Goal: Find specific fact: Find specific fact

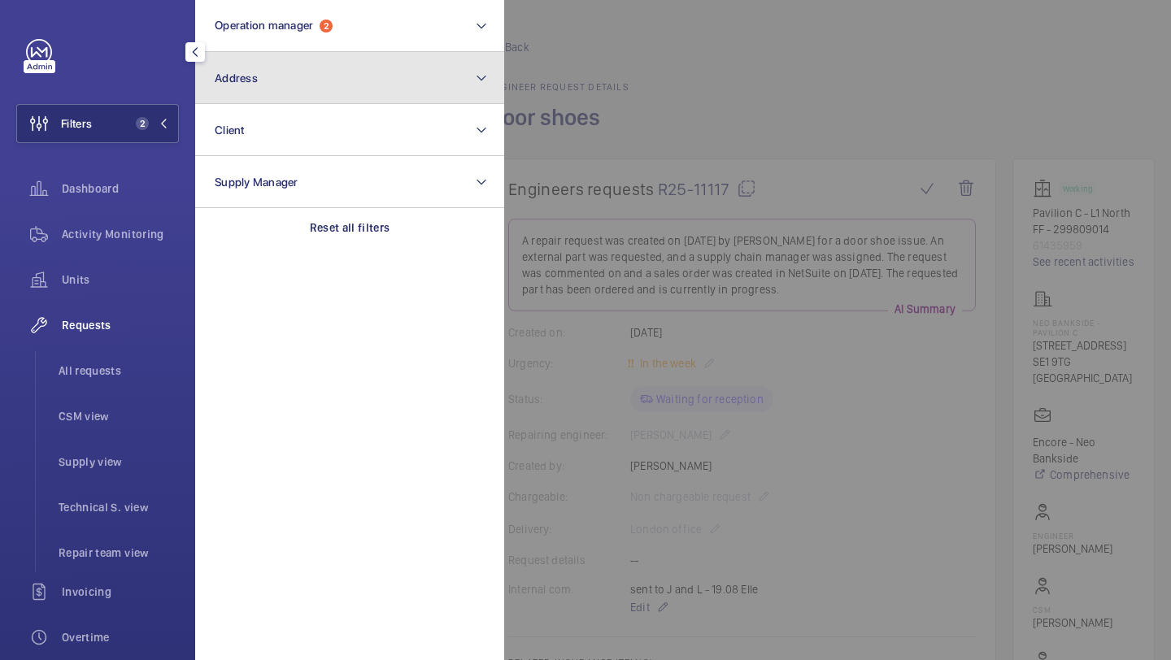
scroll to position [584, 0]
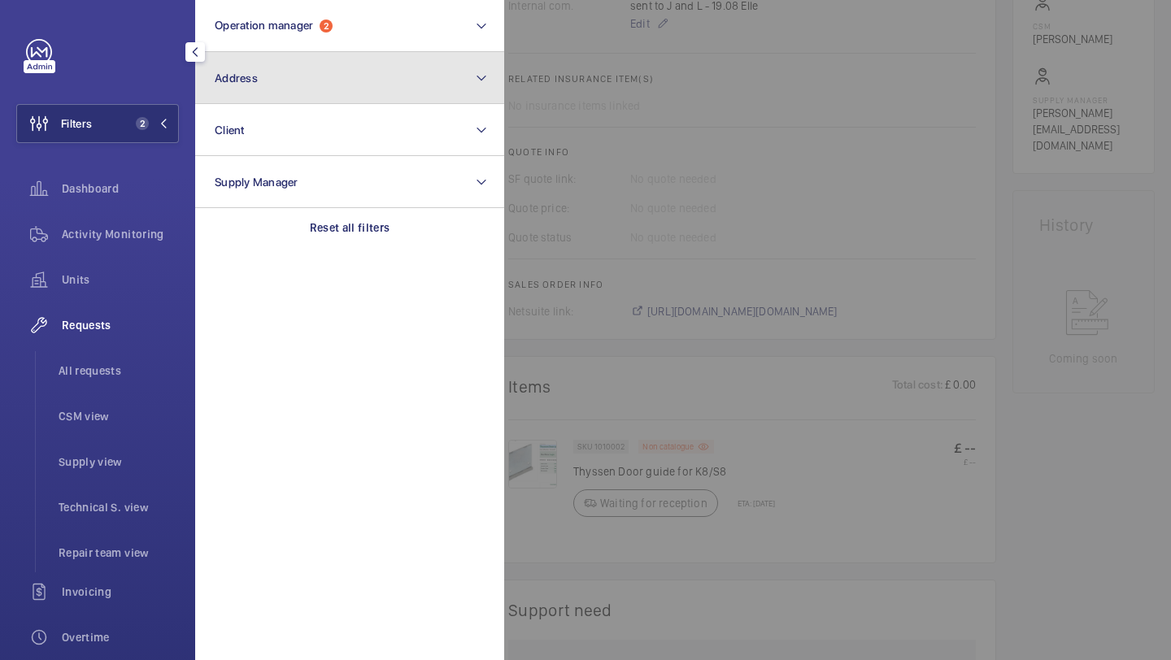
click at [230, 89] on button "Address" at bounding box center [349, 78] width 309 height 52
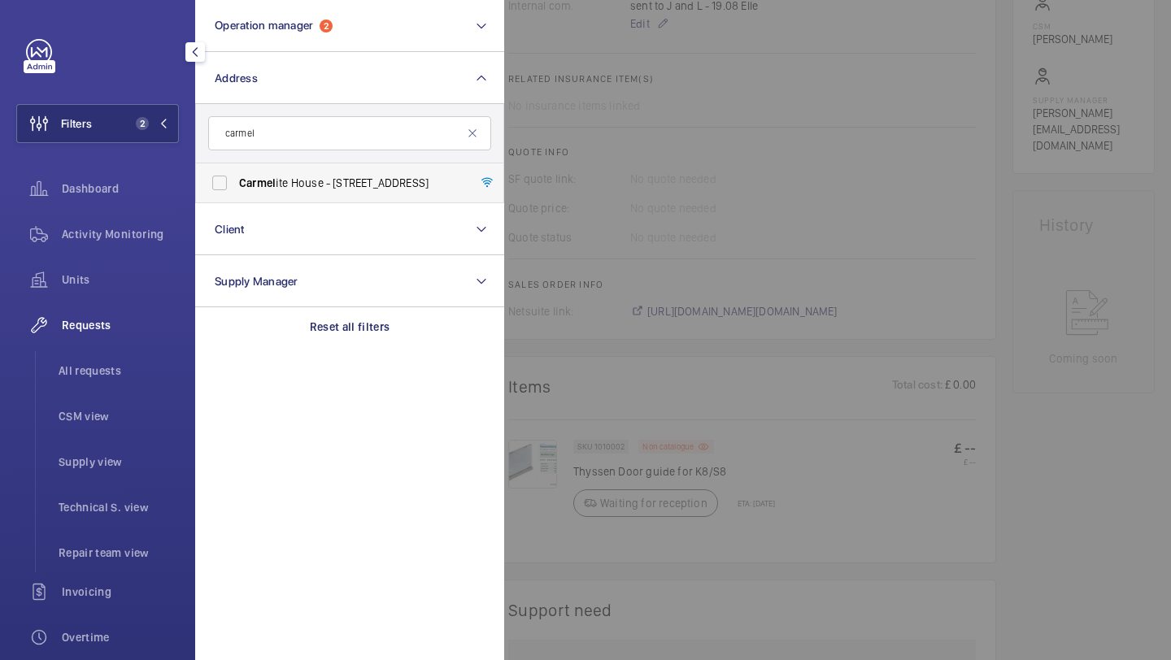
type input "carmel"
click at [260, 163] on label "Carmel ite House - [STREET_ADDRESS]" at bounding box center [337, 182] width 283 height 39
click at [236, 167] on input "Carmel ite House - [STREET_ADDRESS]" at bounding box center [219, 183] width 33 height 33
checkbox input "true"
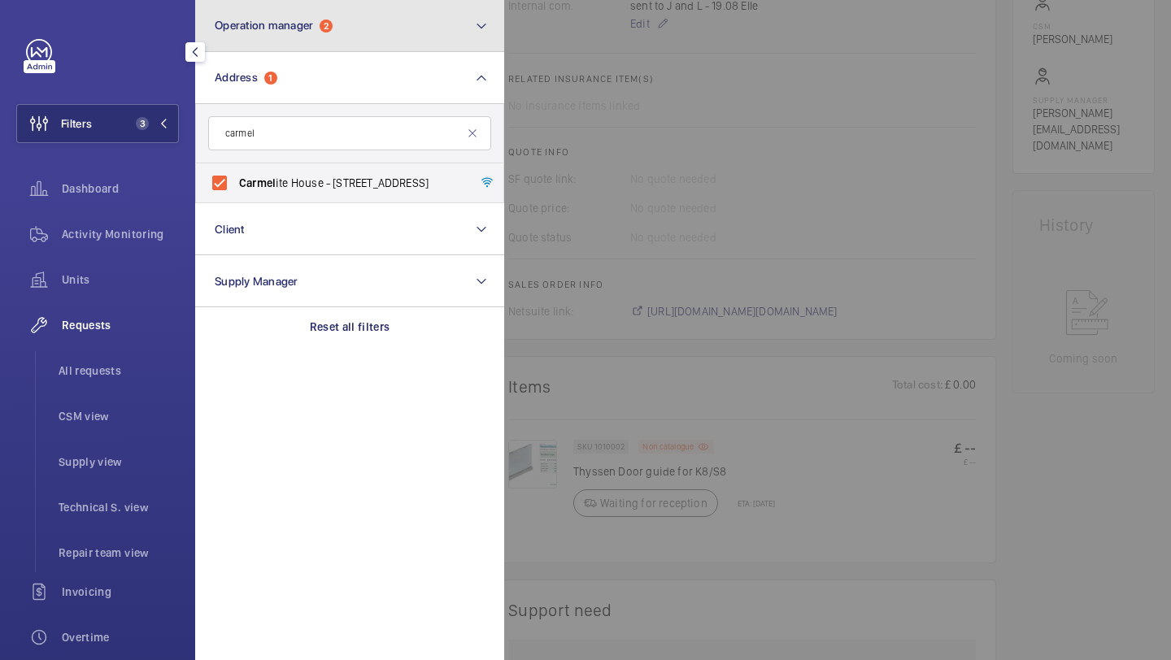
click at [311, 20] on span "Operation manager" at bounding box center [264, 25] width 98 height 13
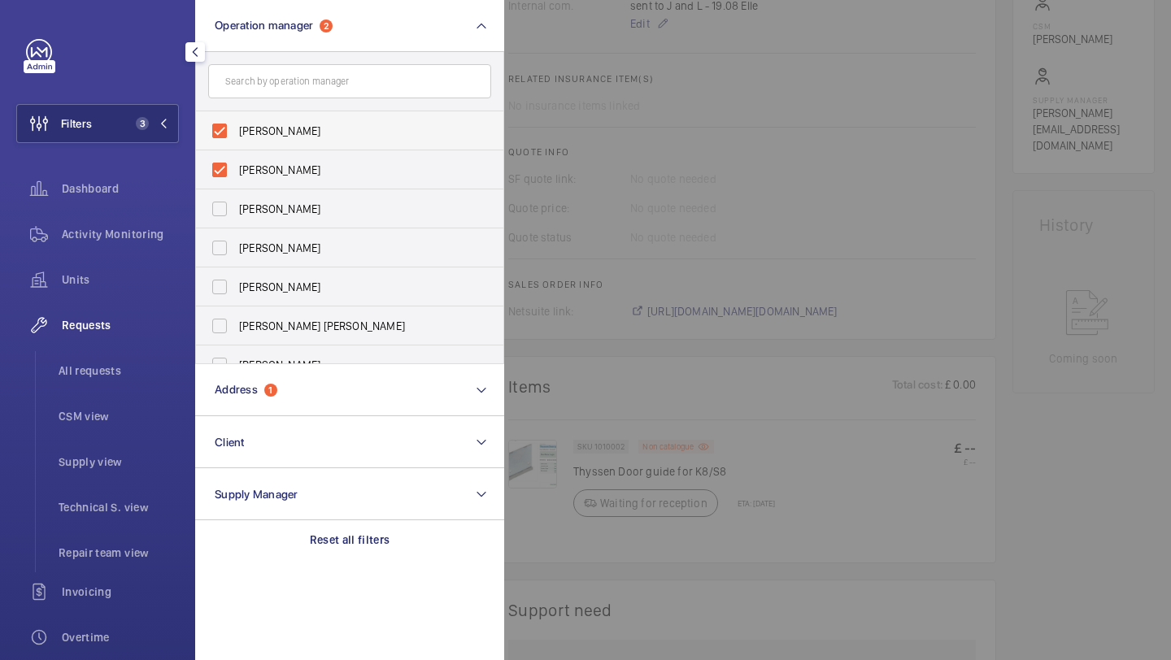
click at [276, 124] on span "[PERSON_NAME]" at bounding box center [351, 131] width 224 height 16
click at [236, 124] on input "[PERSON_NAME]" at bounding box center [219, 131] width 33 height 33
checkbox input "false"
click at [276, 124] on span "[PERSON_NAME]" at bounding box center [351, 131] width 224 height 16
click at [236, 124] on input "[PERSON_NAME]" at bounding box center [219, 131] width 33 height 33
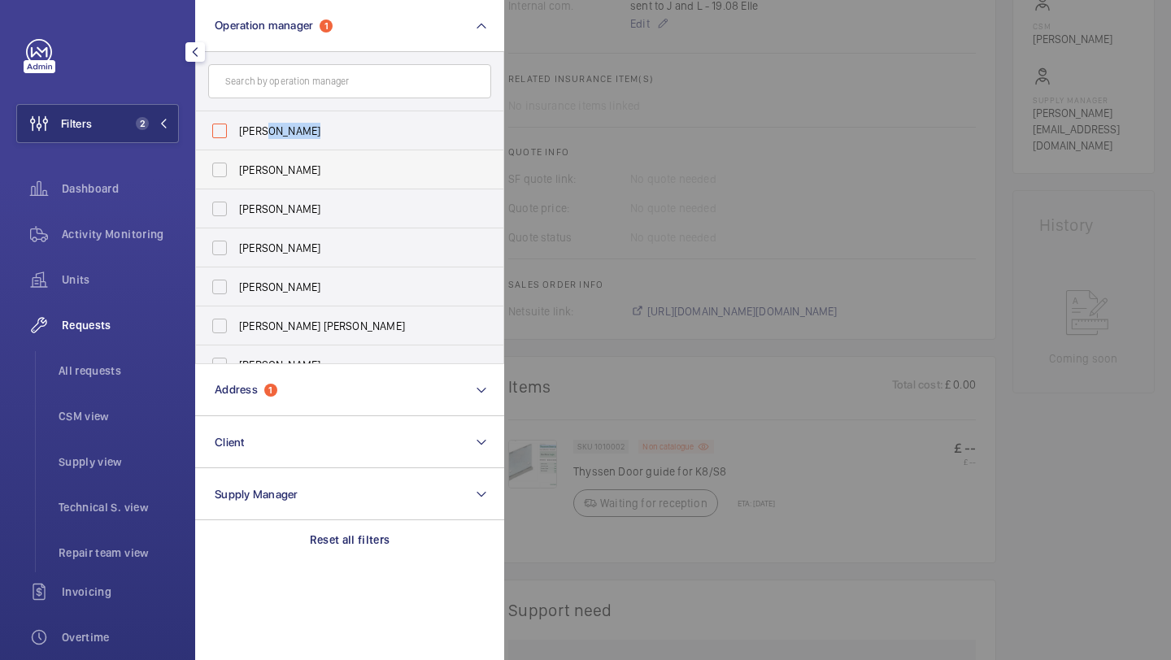
checkbox input "false"
click at [111, 362] on li "All requests" at bounding box center [112, 370] width 133 height 39
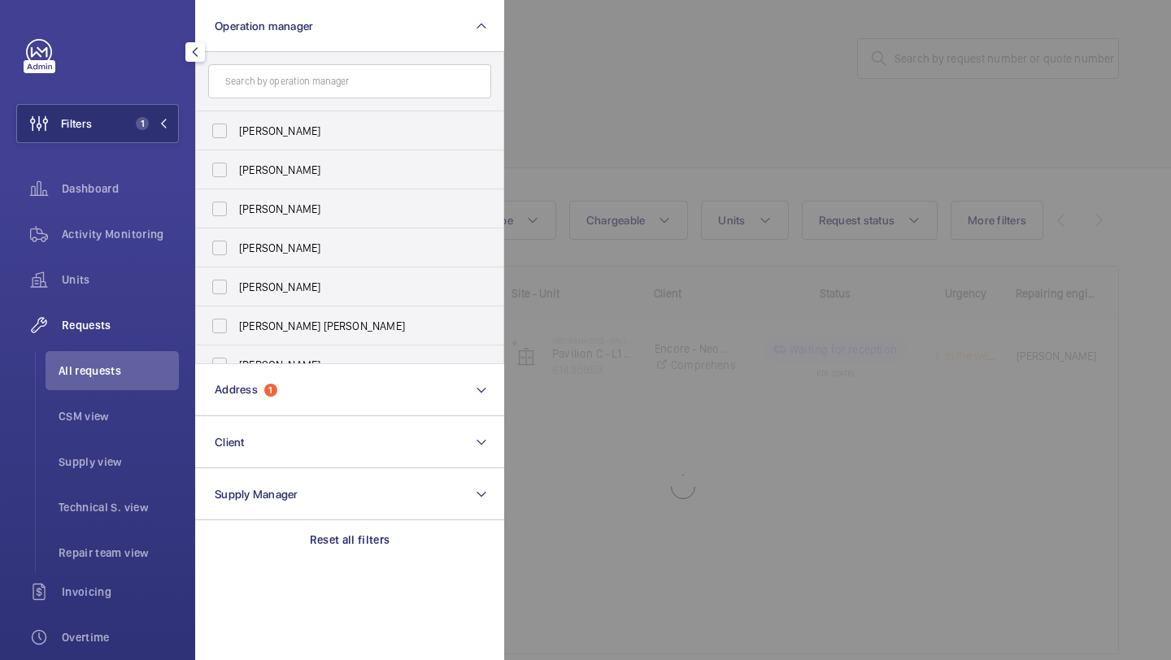
click at [649, 124] on div at bounding box center [1089, 330] width 1171 height 660
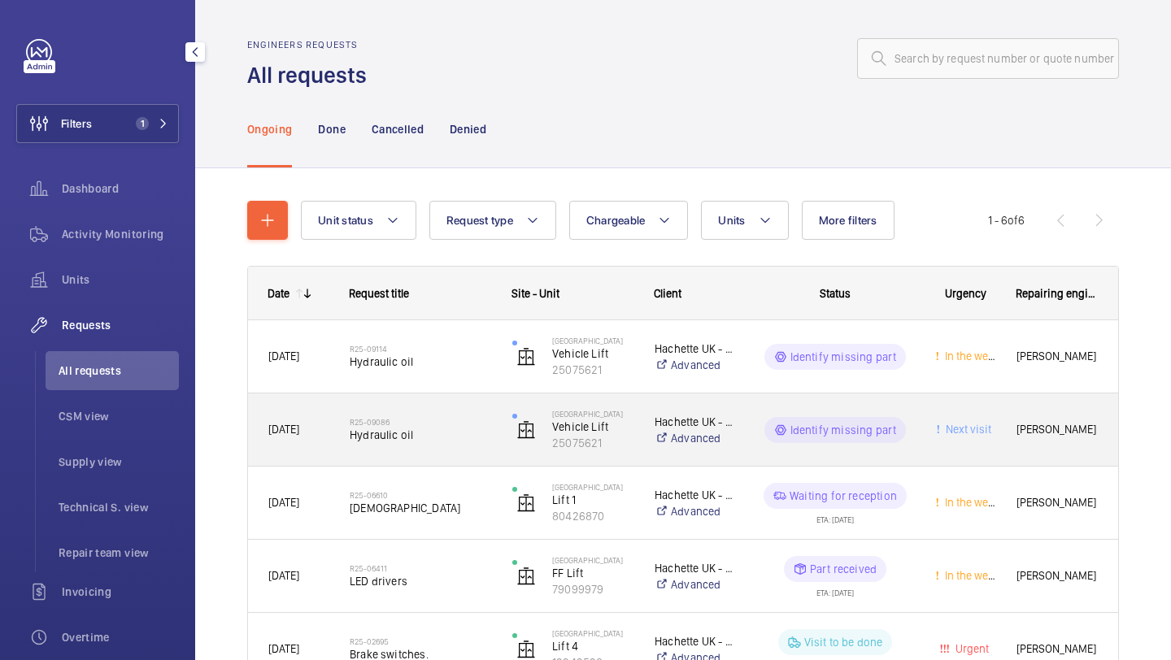
click at [398, 419] on h2 "R25-09086" at bounding box center [421, 422] width 142 height 10
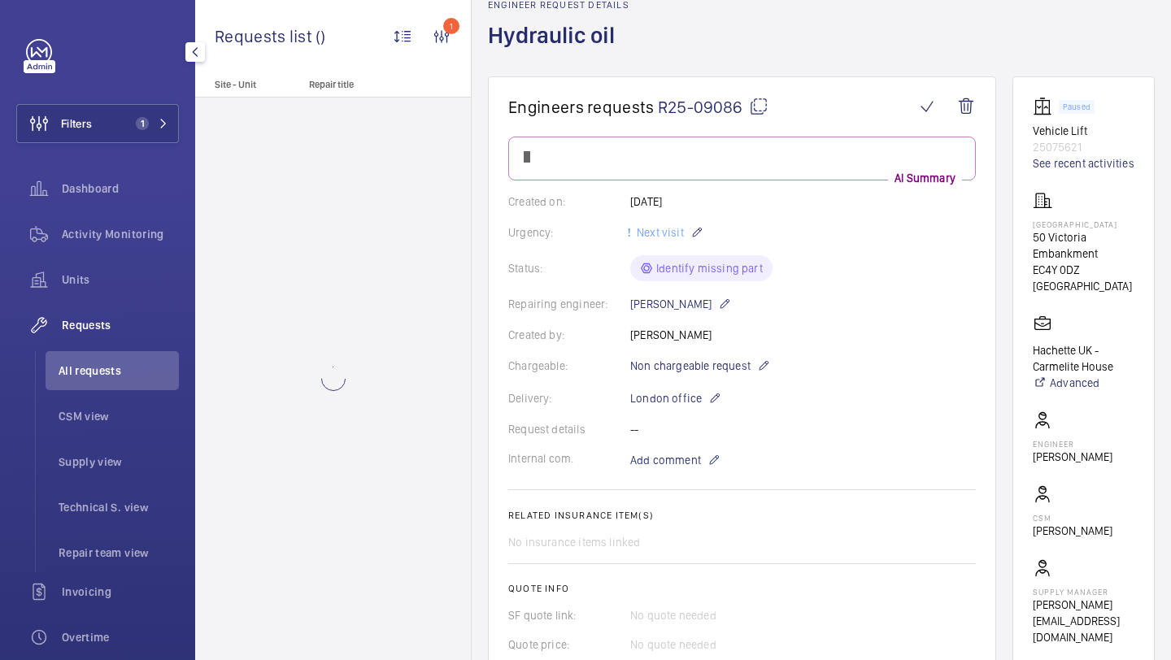
scroll to position [87, 0]
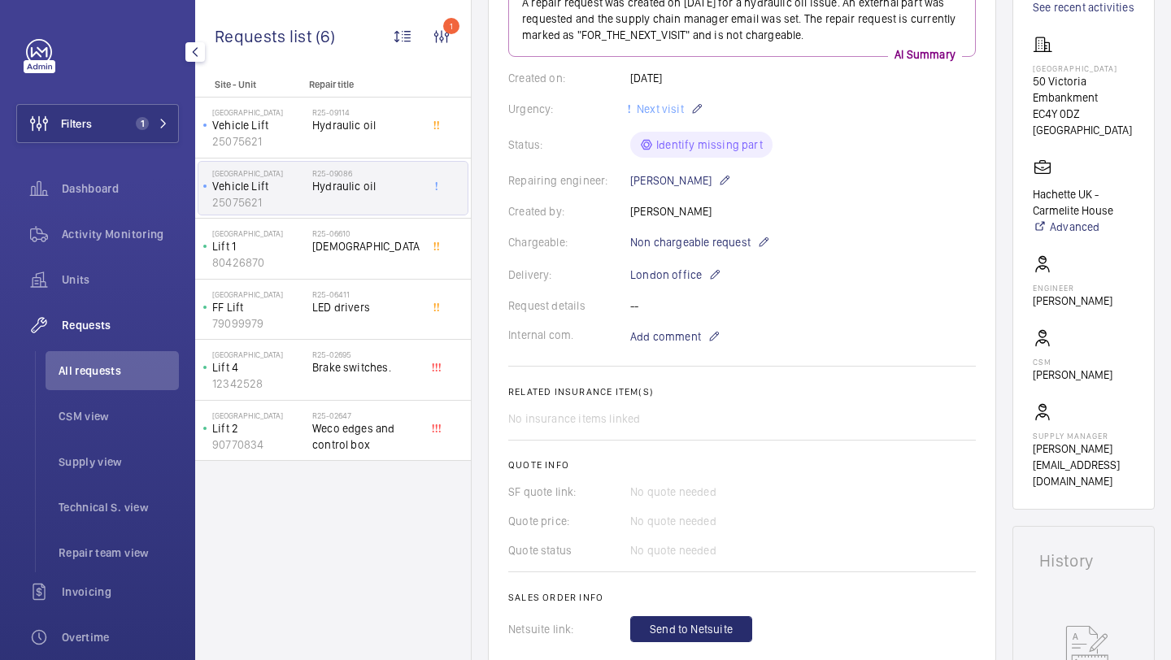
scroll to position [185, 0]
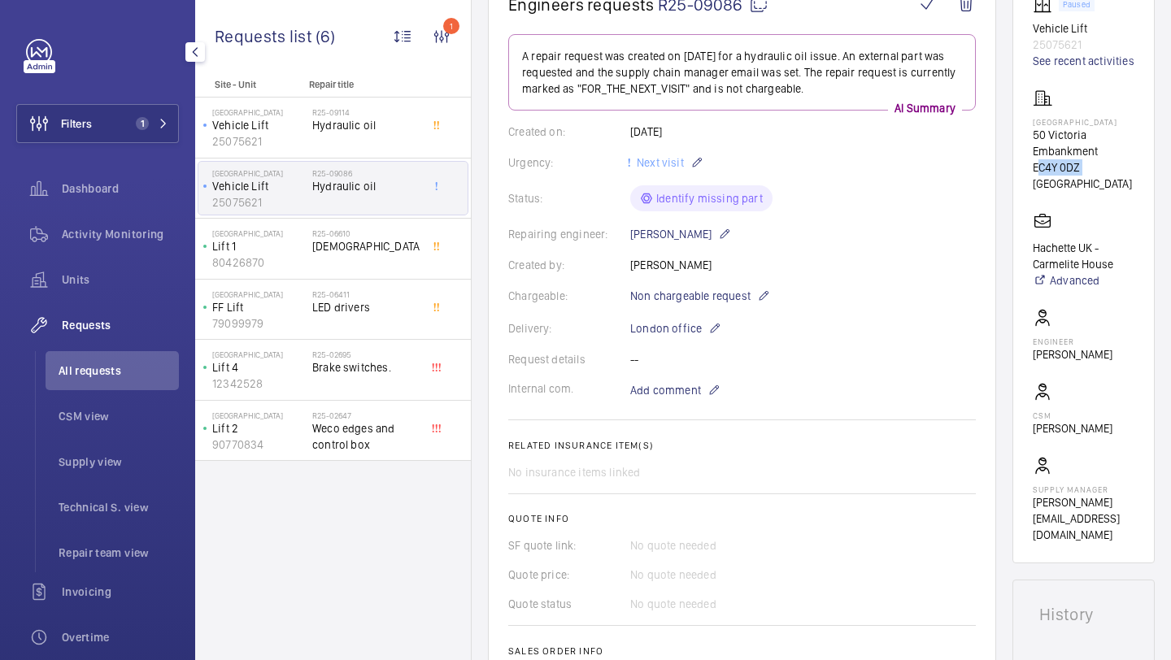
drag, startPoint x: 1080, startPoint y: 165, endPoint x: 1032, endPoint y: 165, distance: 48.0
click at [1032, 165] on wm-front-card "Paused Vehicle Lift 25075621 See recent activities [GEOGRAPHIC_DATA] 50 Victori…" at bounding box center [1083, 269] width 142 height 590
copy p "EC4Y 0DZ"
